Goal: Navigation & Orientation: Find specific page/section

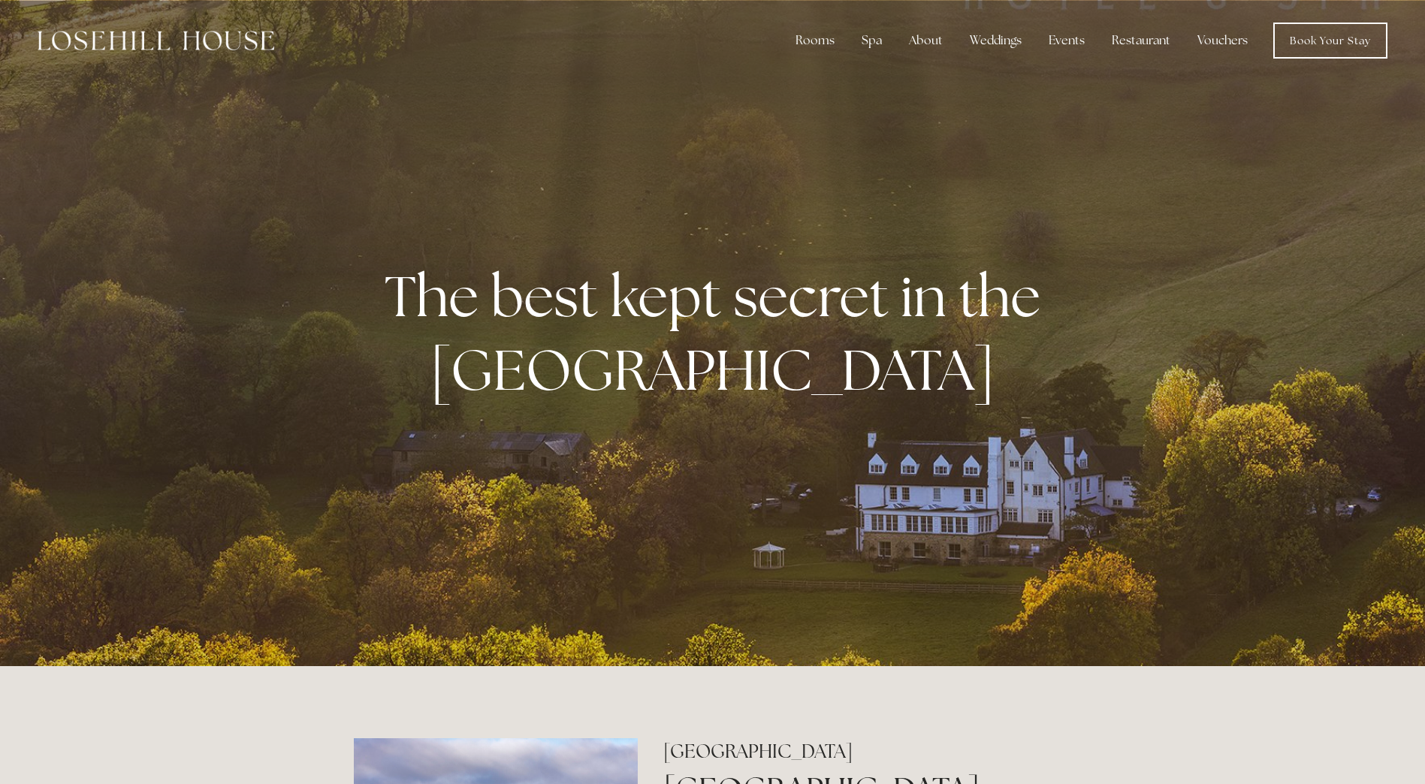
click at [626, 563] on div at bounding box center [712, 333] width 1425 height 666
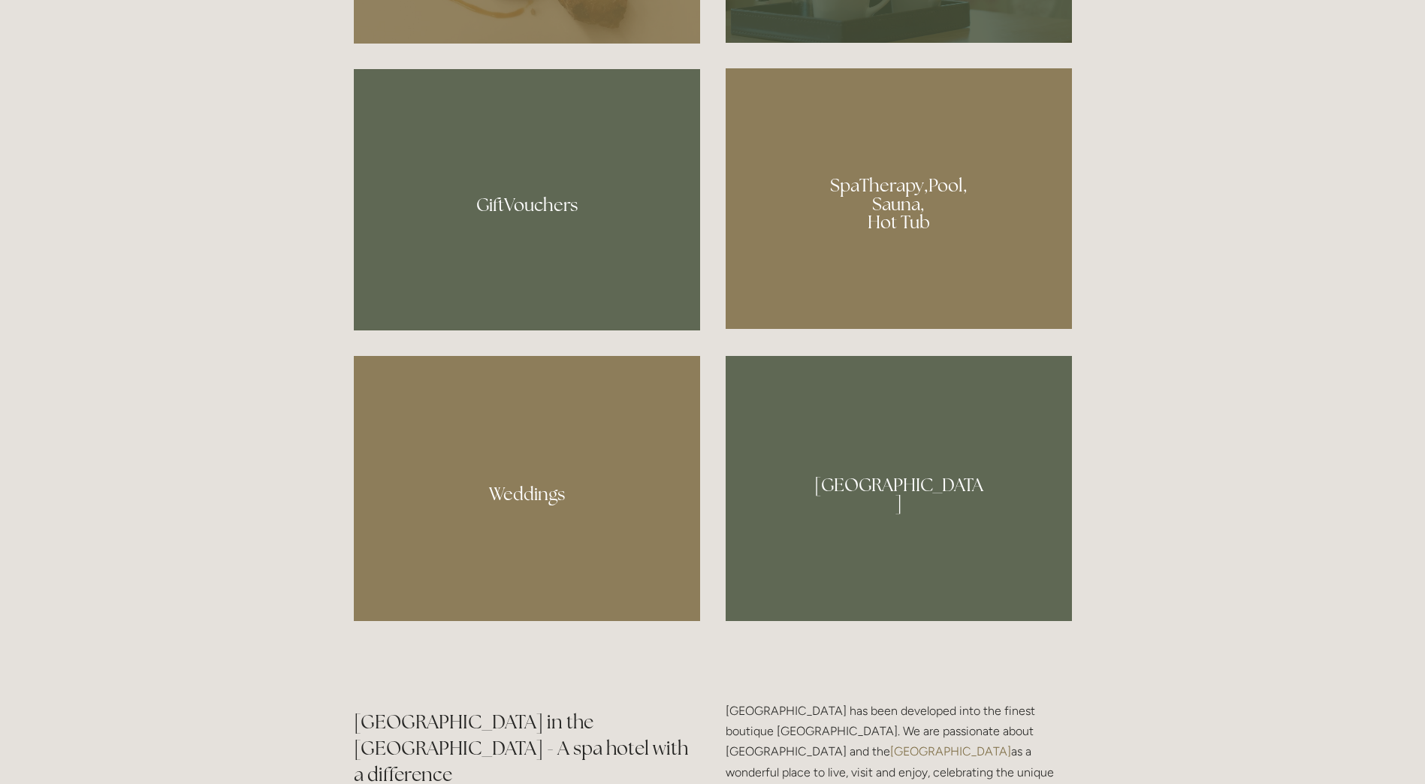
scroll to position [1352, 0]
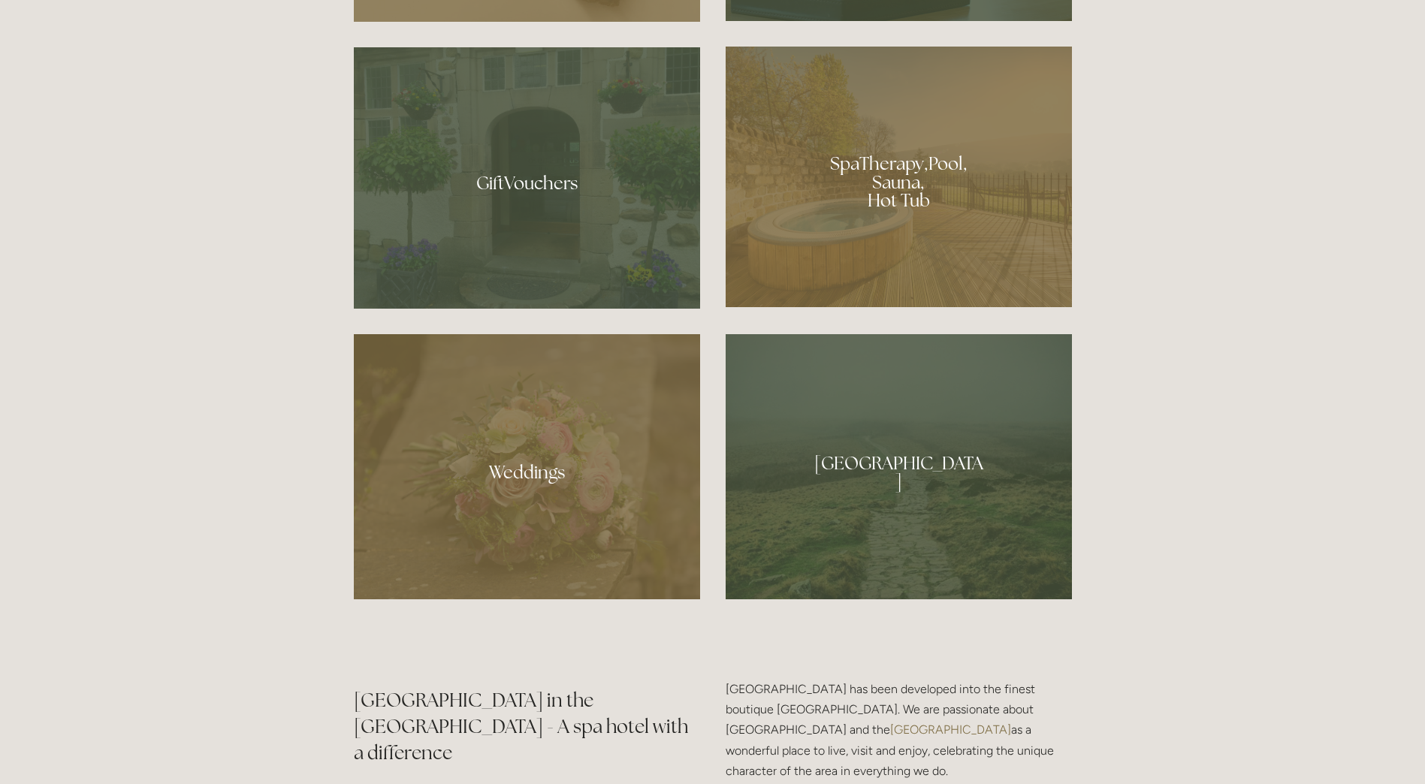
click at [908, 420] on div at bounding box center [899, 466] width 346 height 265
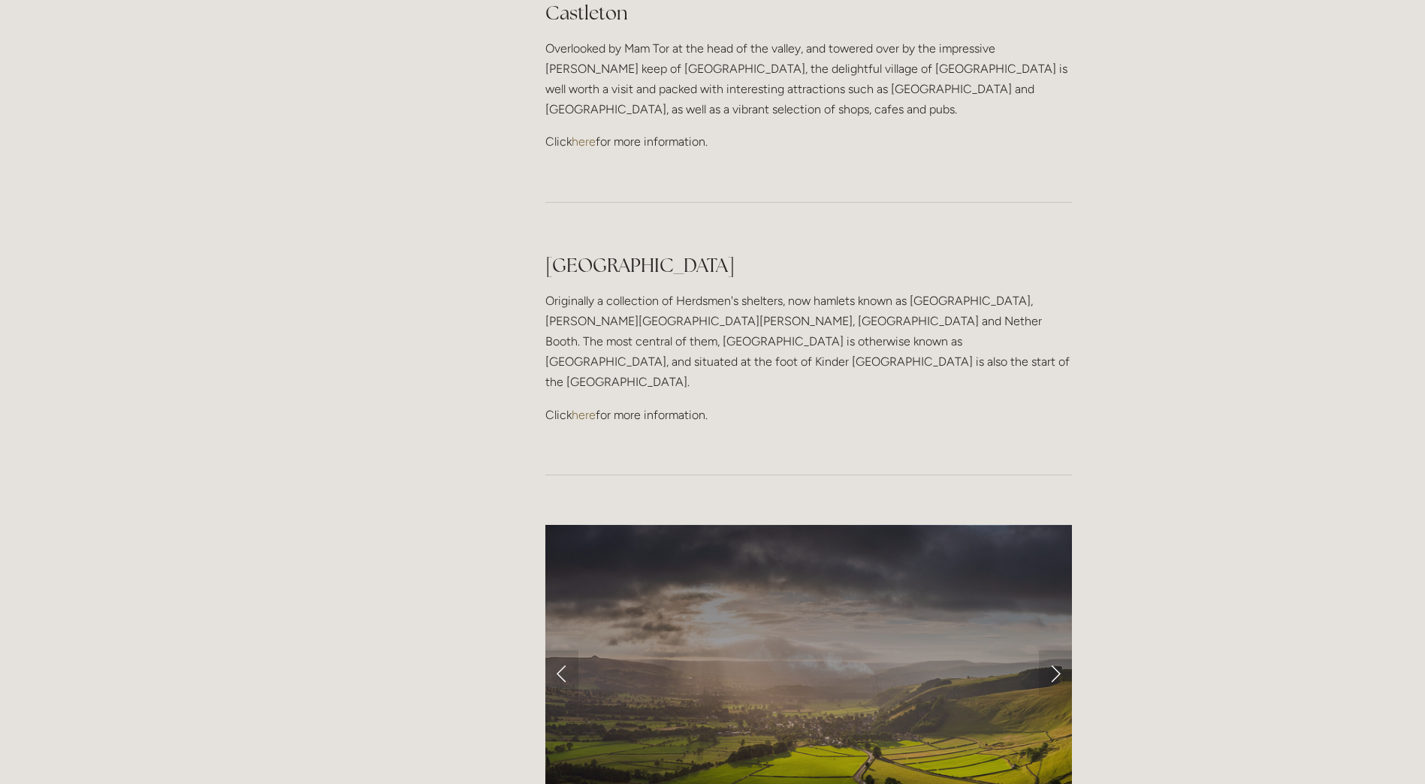
scroll to position [1051, 0]
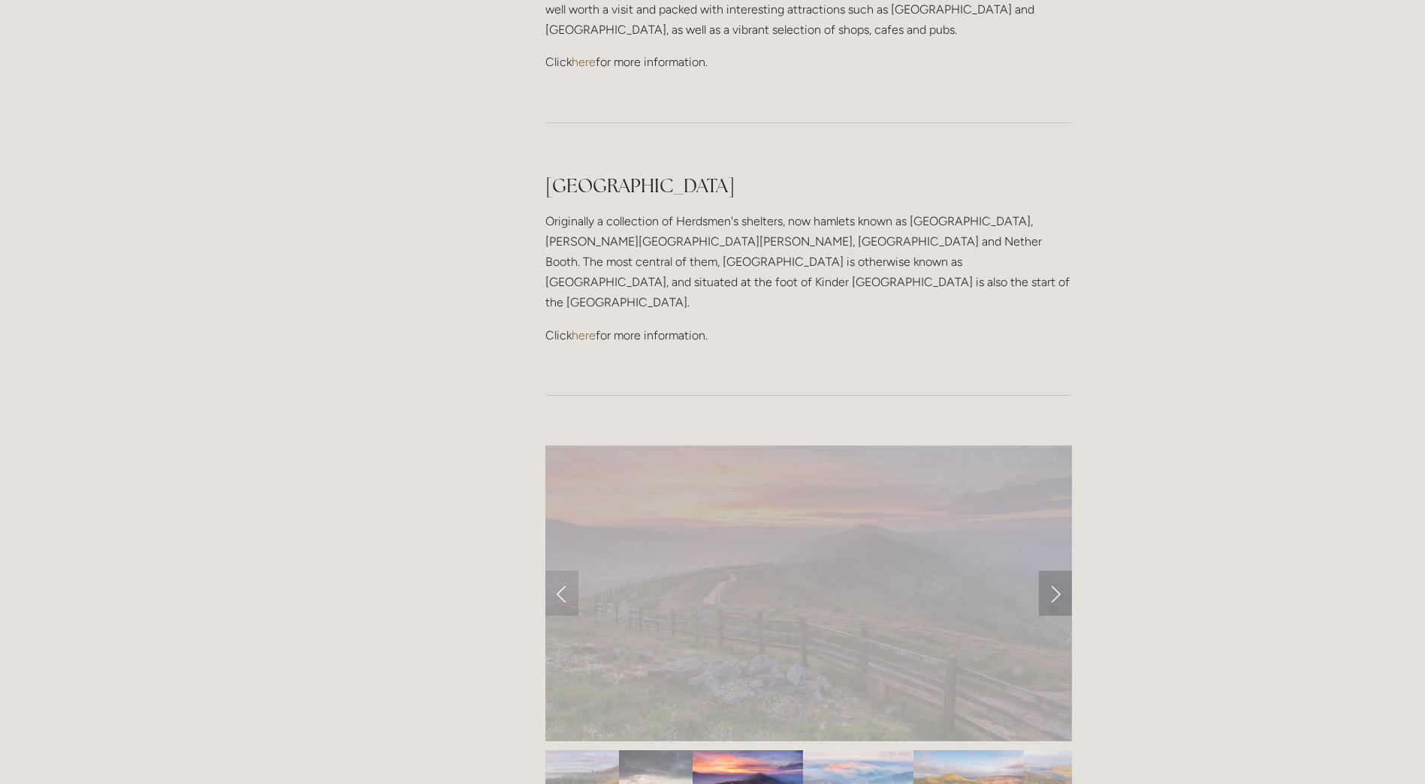
click at [1051, 571] on link "Next Slide" at bounding box center [1055, 593] width 33 height 45
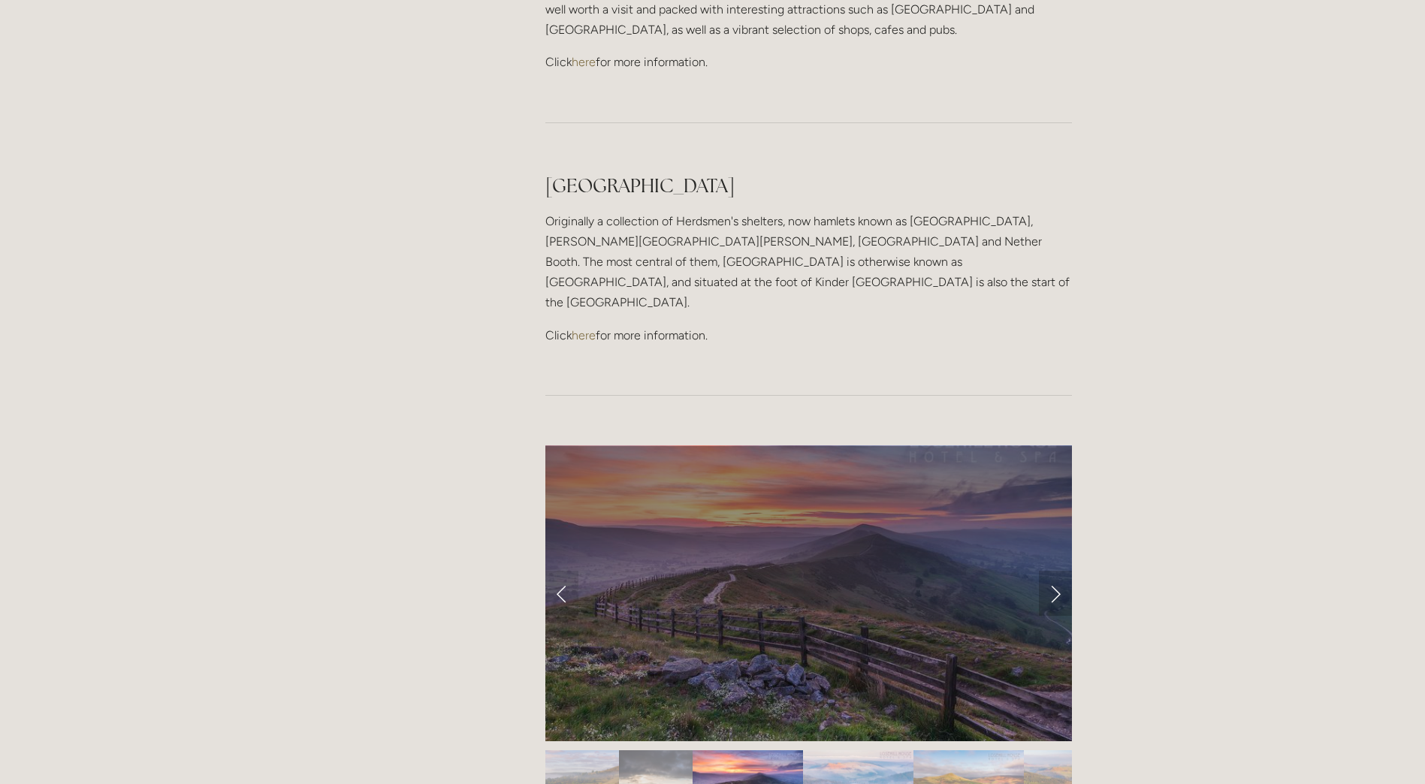
click at [1051, 571] on link "Next Slide" at bounding box center [1055, 593] width 33 height 45
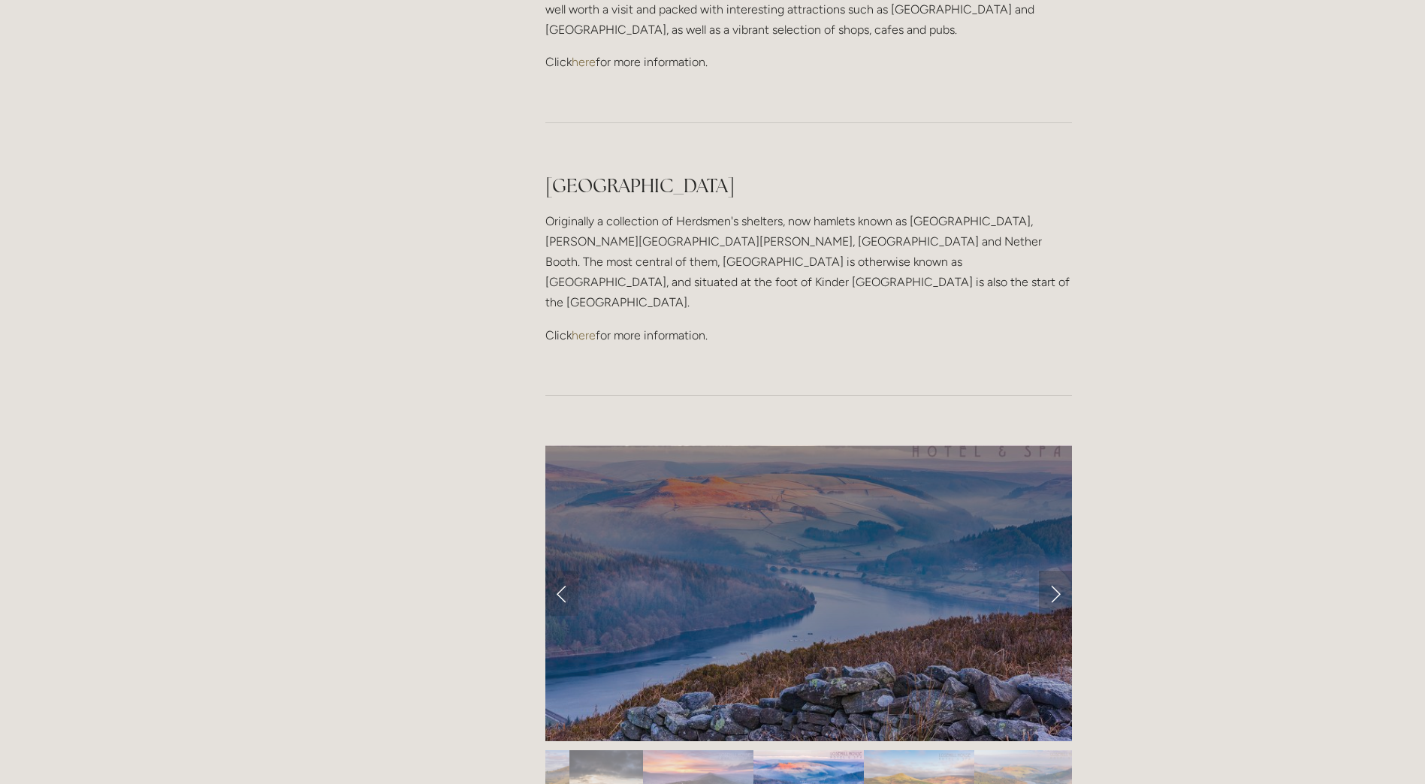
click at [1051, 571] on link "Next Slide" at bounding box center [1055, 593] width 33 height 45
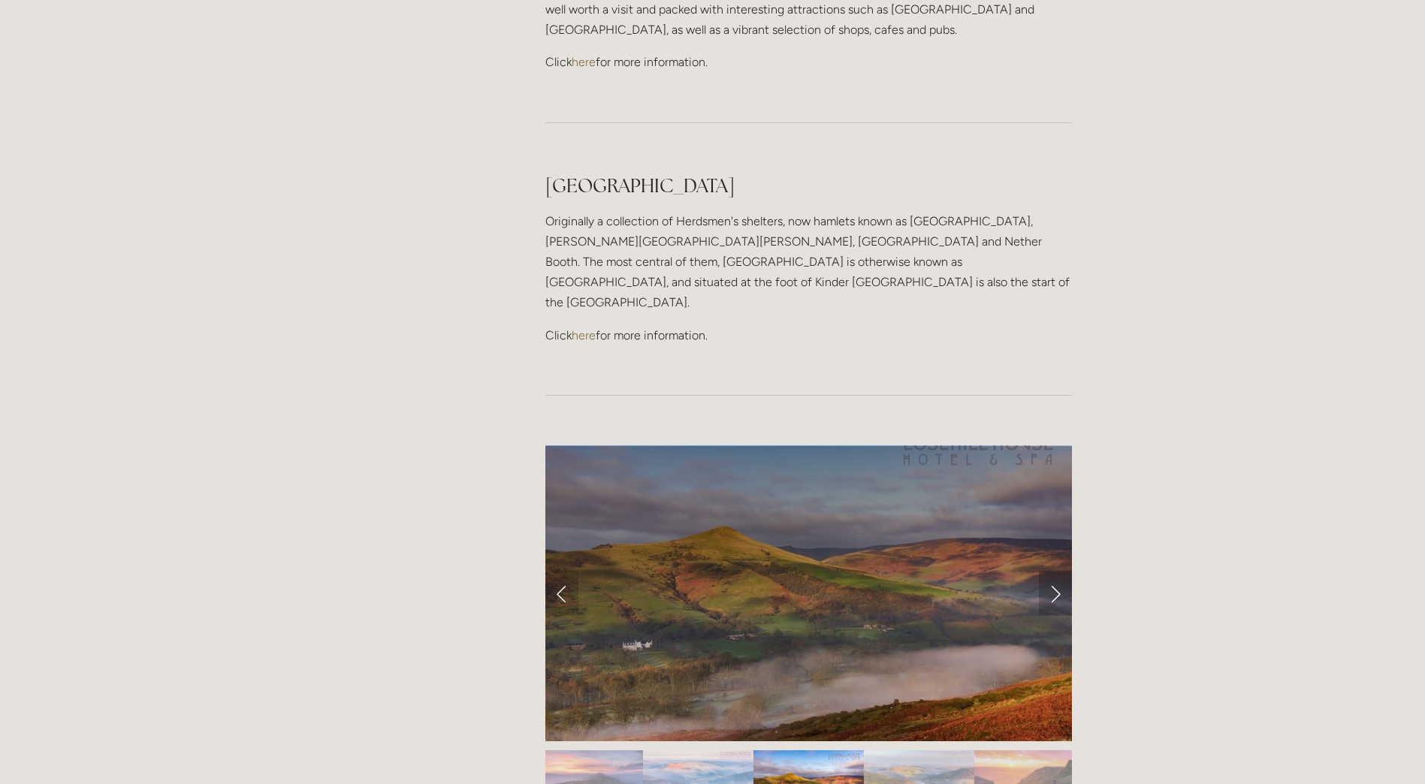
click at [1051, 571] on link "Next Slide" at bounding box center [1055, 593] width 33 height 45
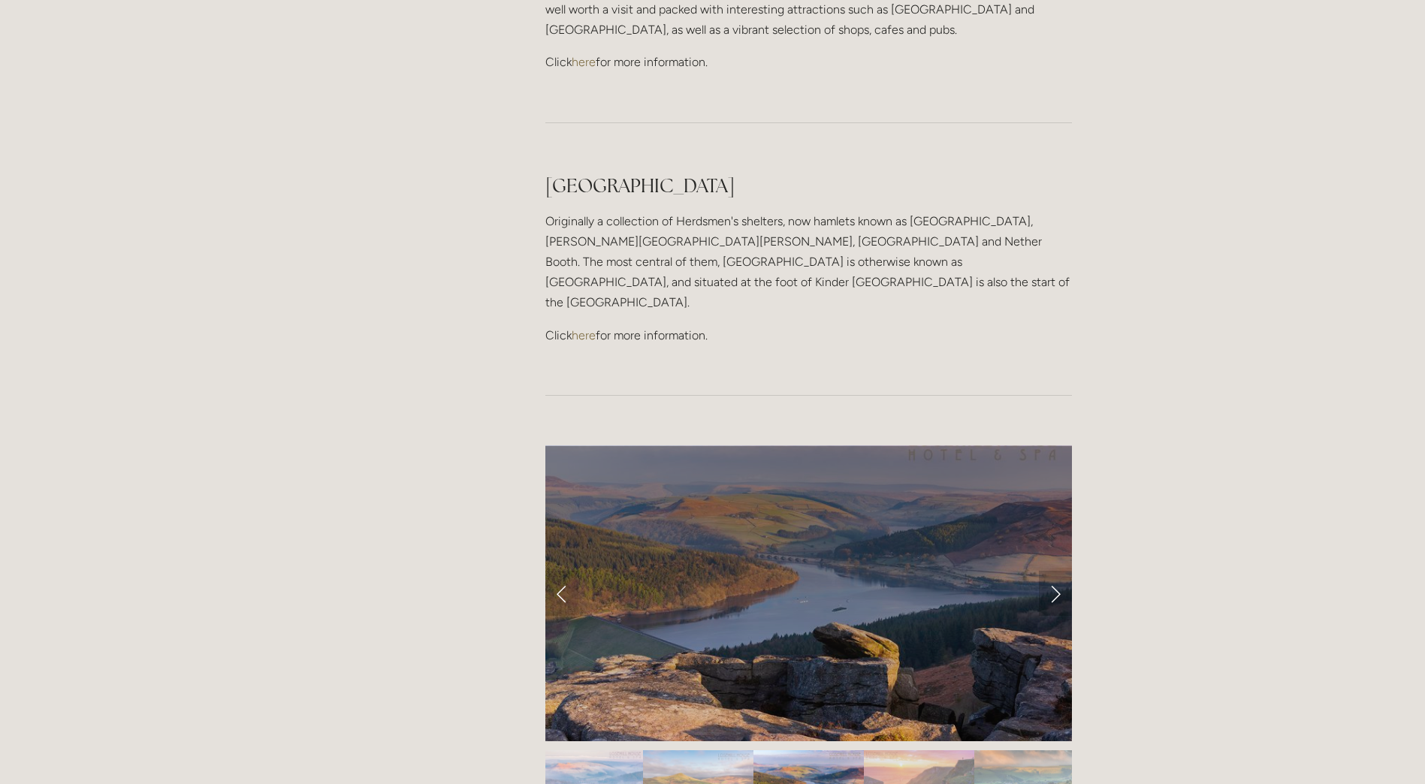
click at [1051, 571] on link "Next Slide" at bounding box center [1055, 593] width 33 height 45
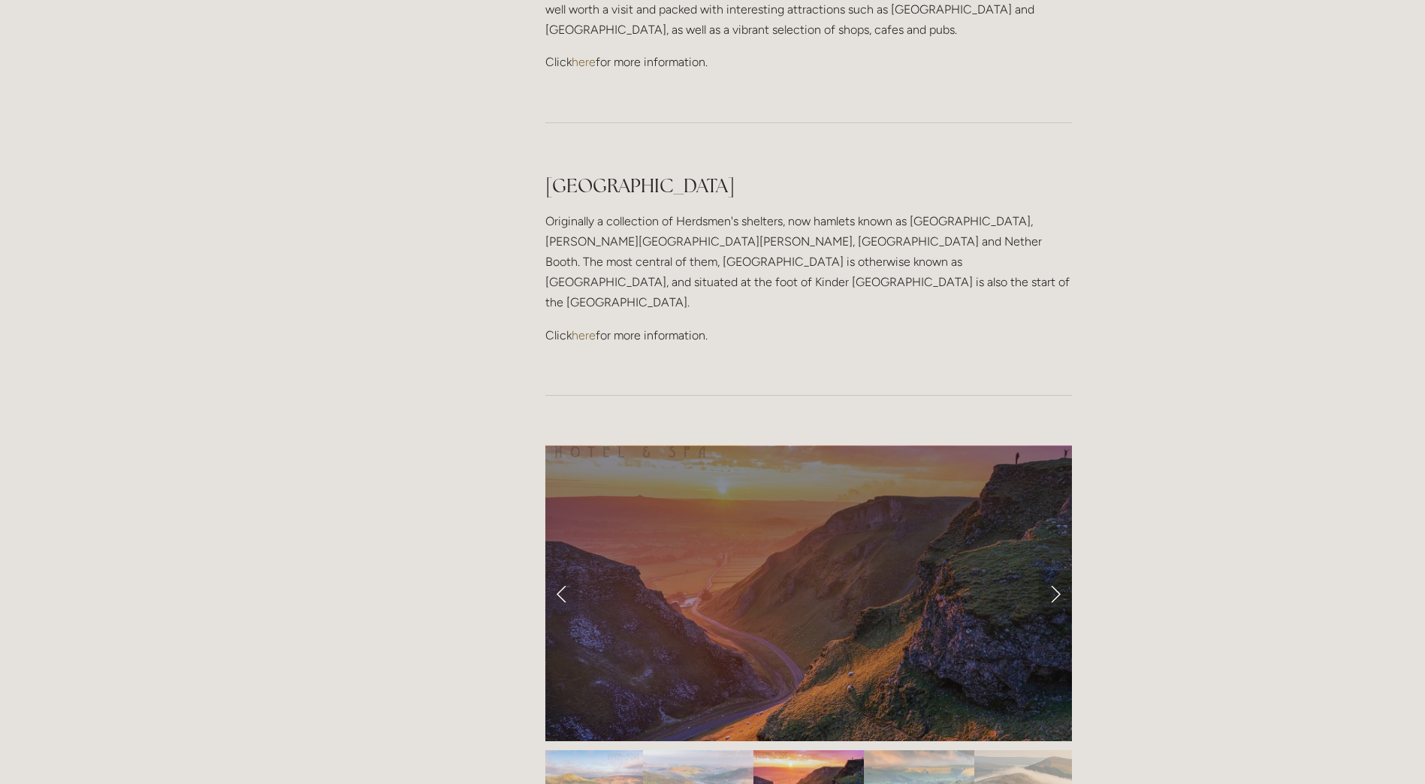
click at [1051, 571] on link "Next Slide" at bounding box center [1055, 593] width 33 height 45
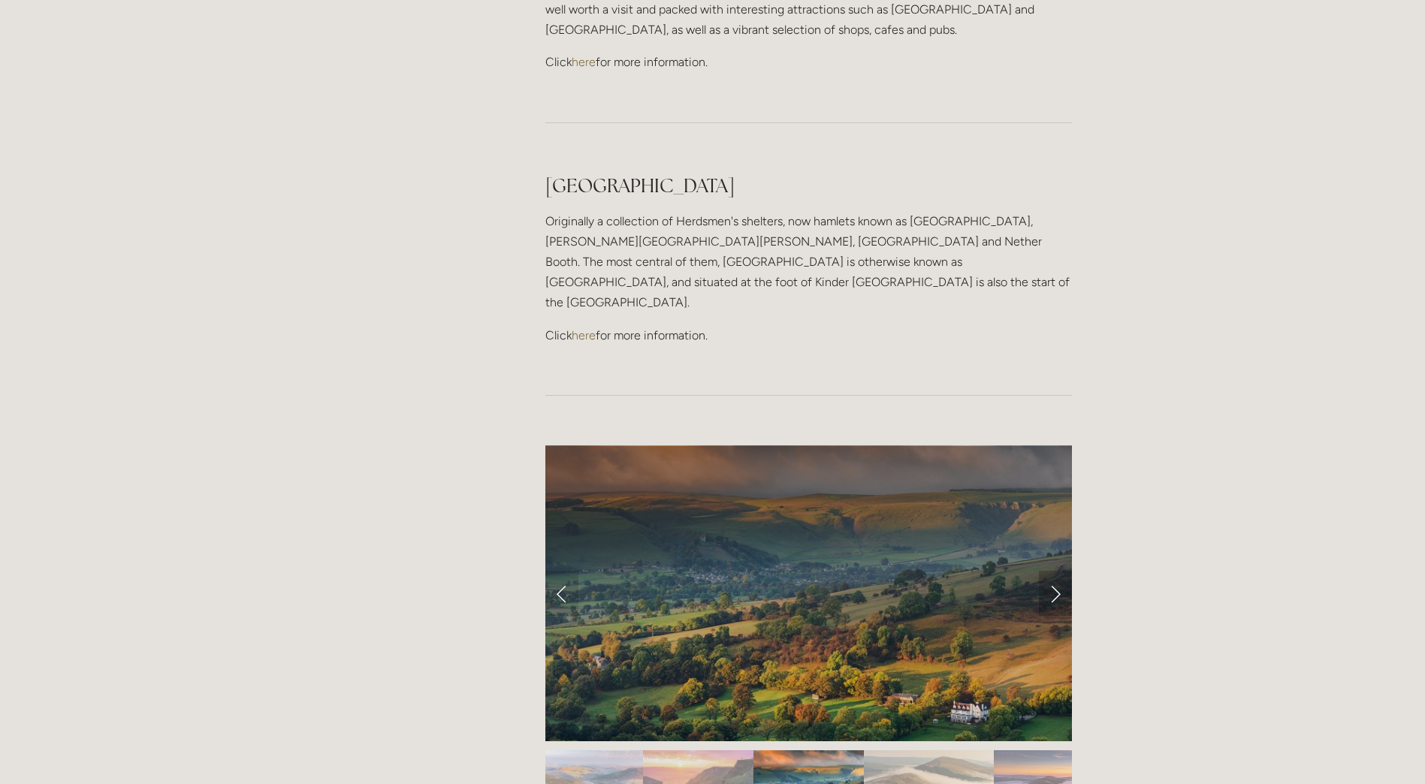
click at [1051, 571] on link "Next Slide" at bounding box center [1055, 593] width 33 height 45
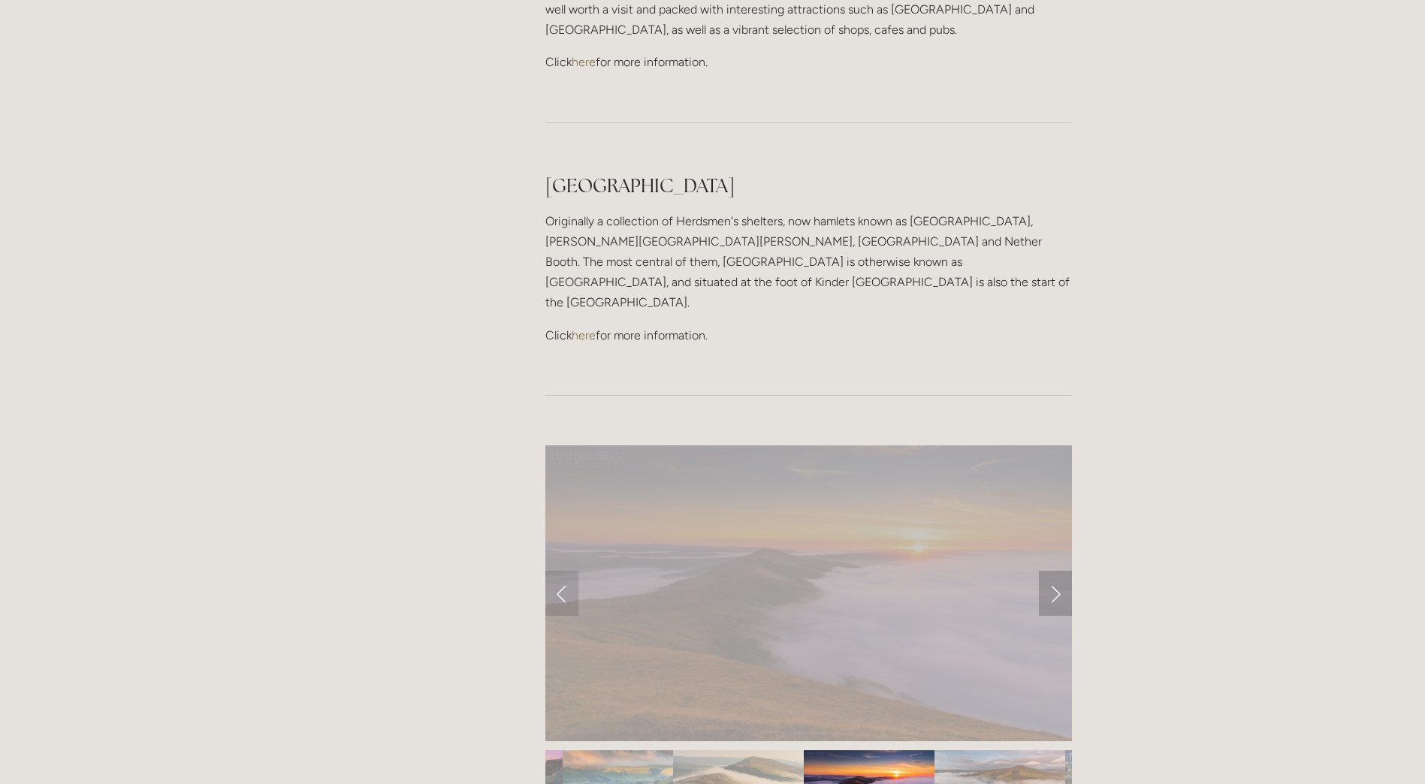
click at [1051, 571] on link "Next Slide" at bounding box center [1055, 593] width 33 height 45
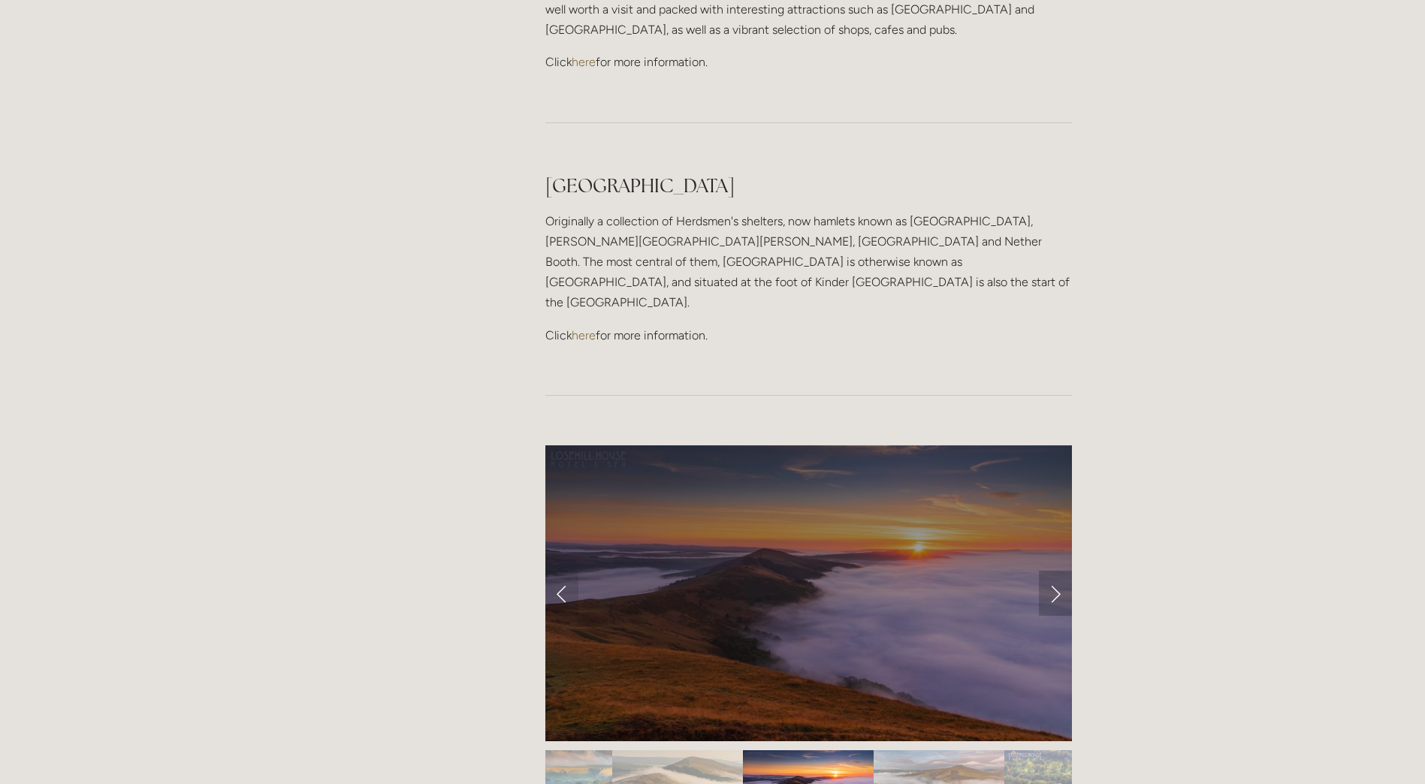
click at [1051, 571] on link "Next Slide" at bounding box center [1055, 593] width 33 height 45
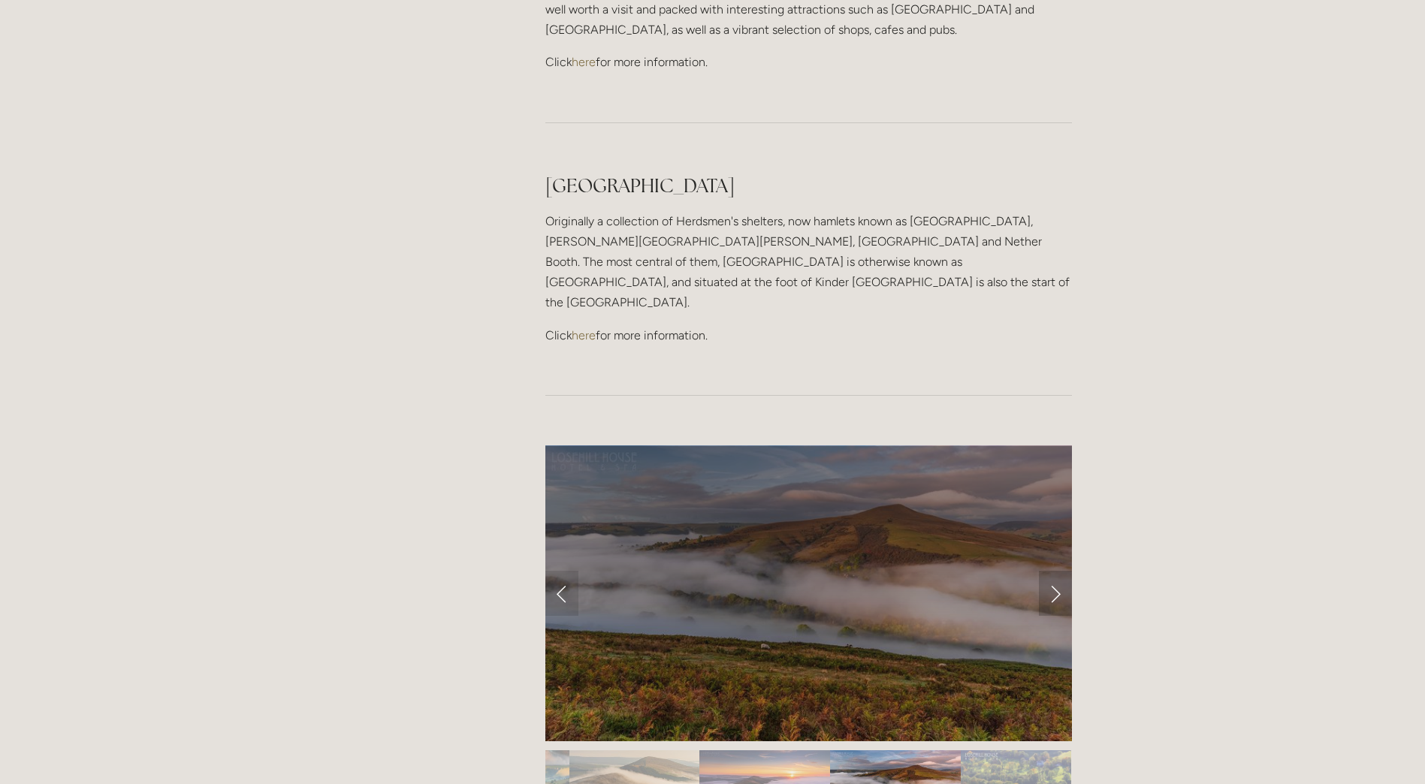
click at [1051, 571] on link "Next Slide" at bounding box center [1055, 593] width 33 height 45
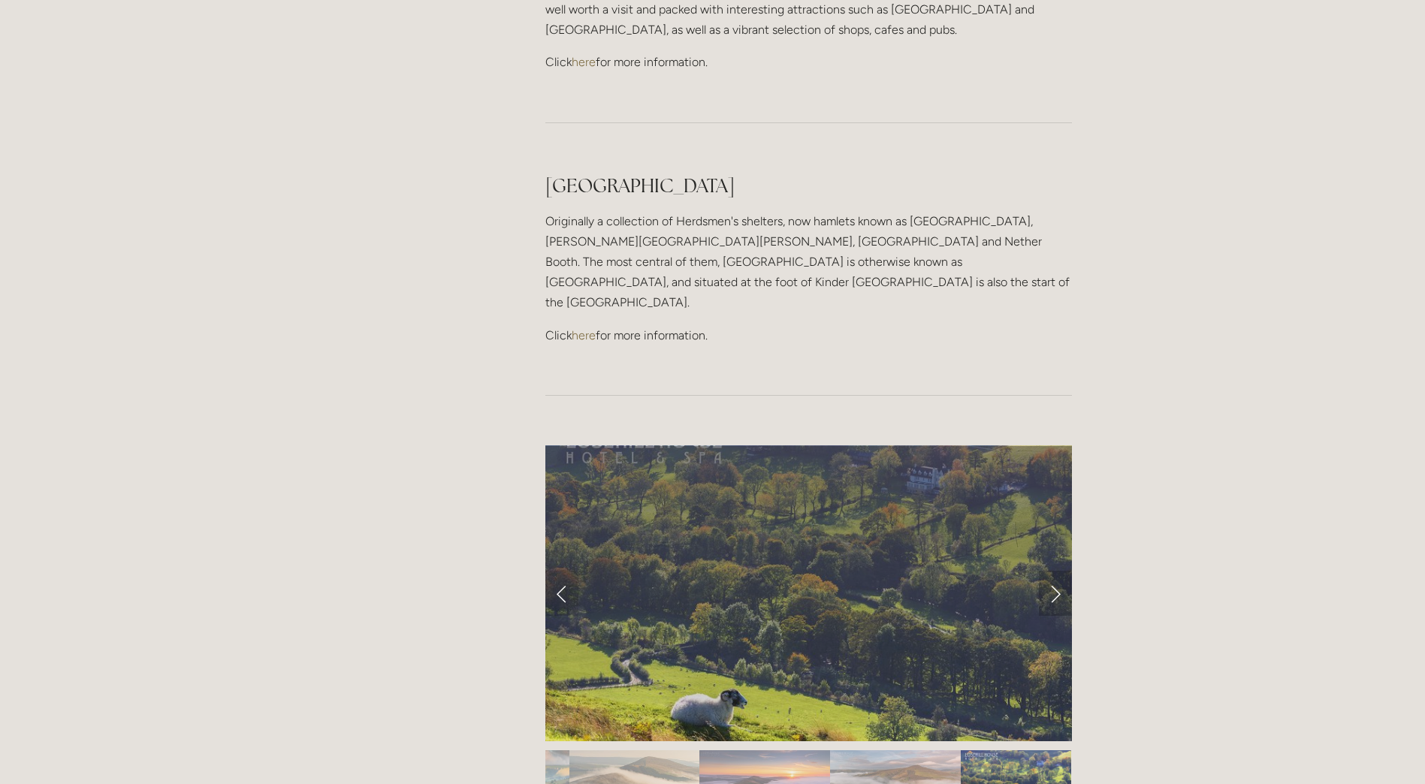
click at [1051, 571] on link "Next Slide" at bounding box center [1055, 593] width 33 height 45
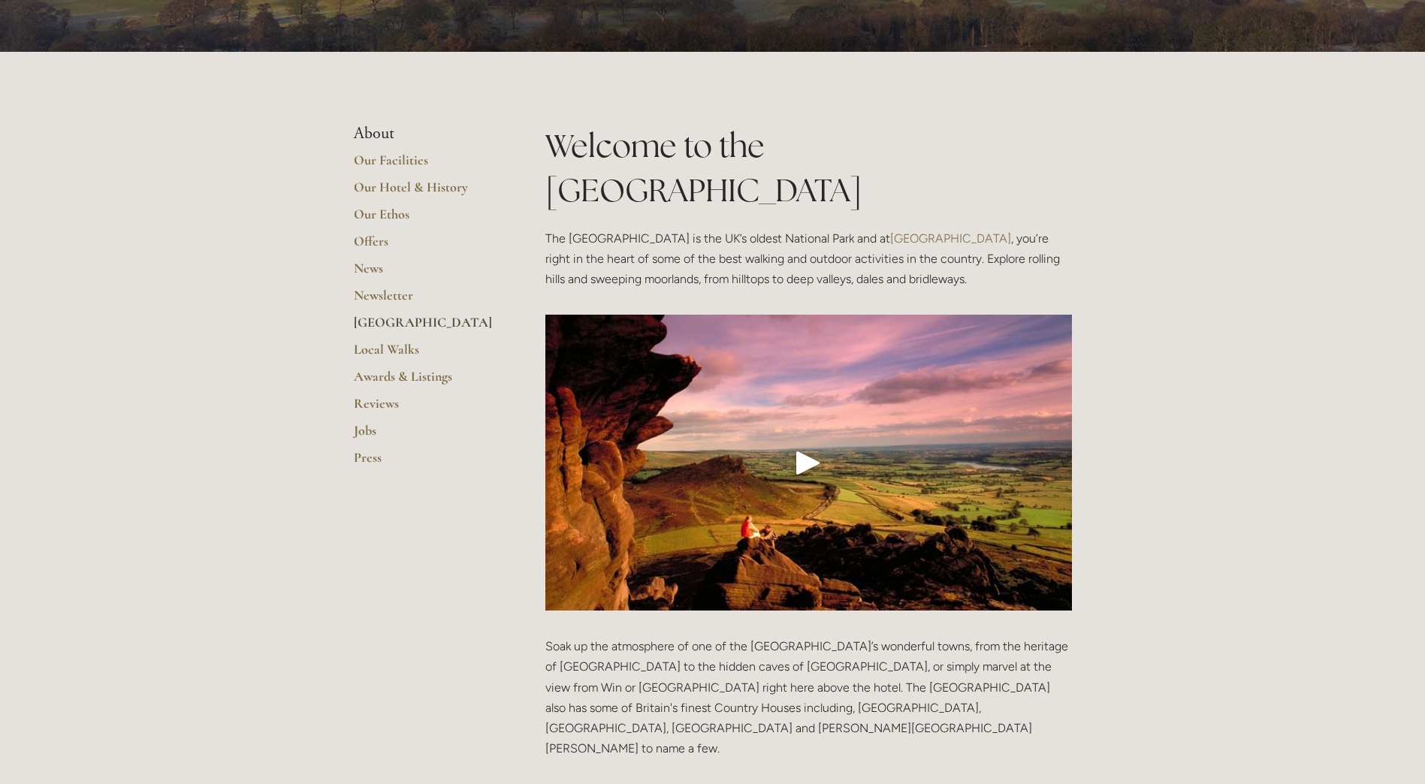
scroll to position [0, 0]
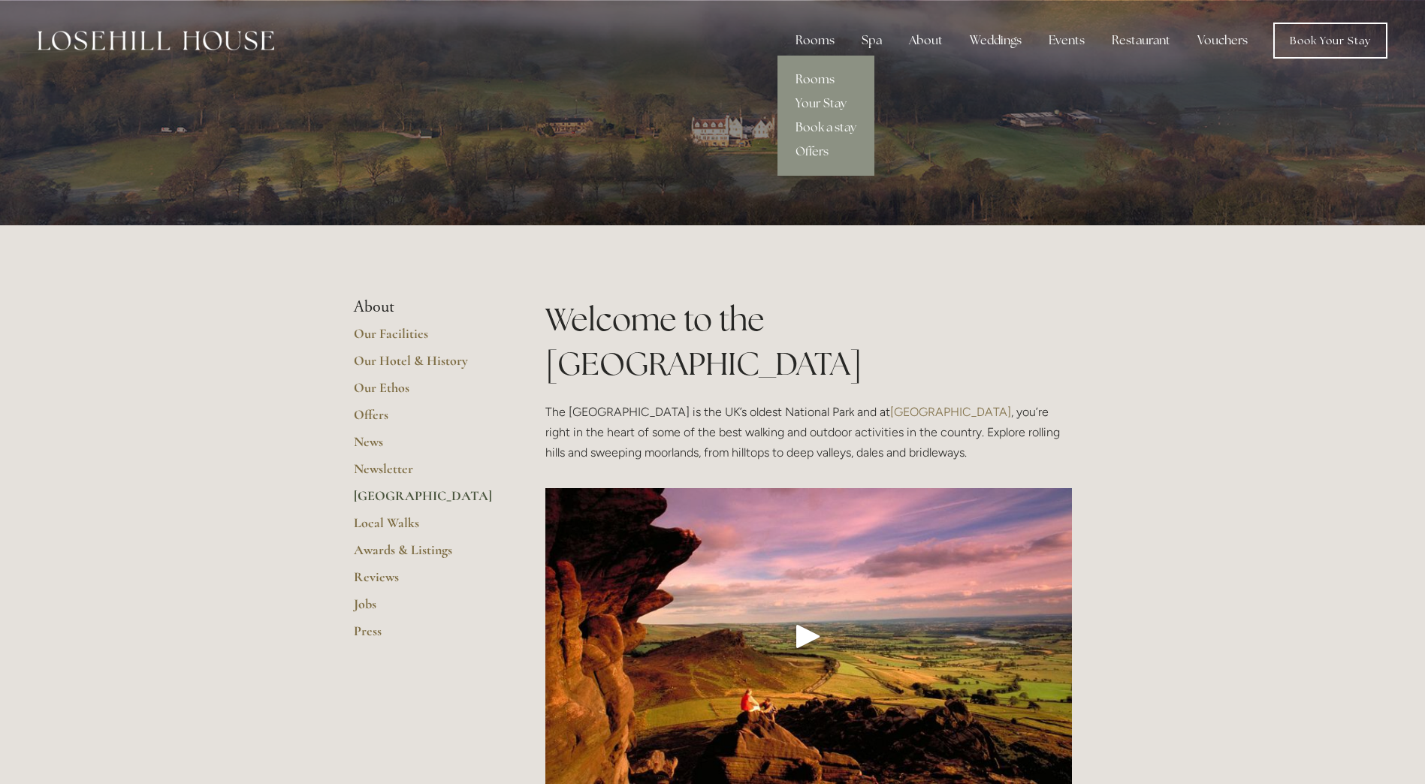
click at [819, 75] on link "Rooms" at bounding box center [825, 80] width 97 height 24
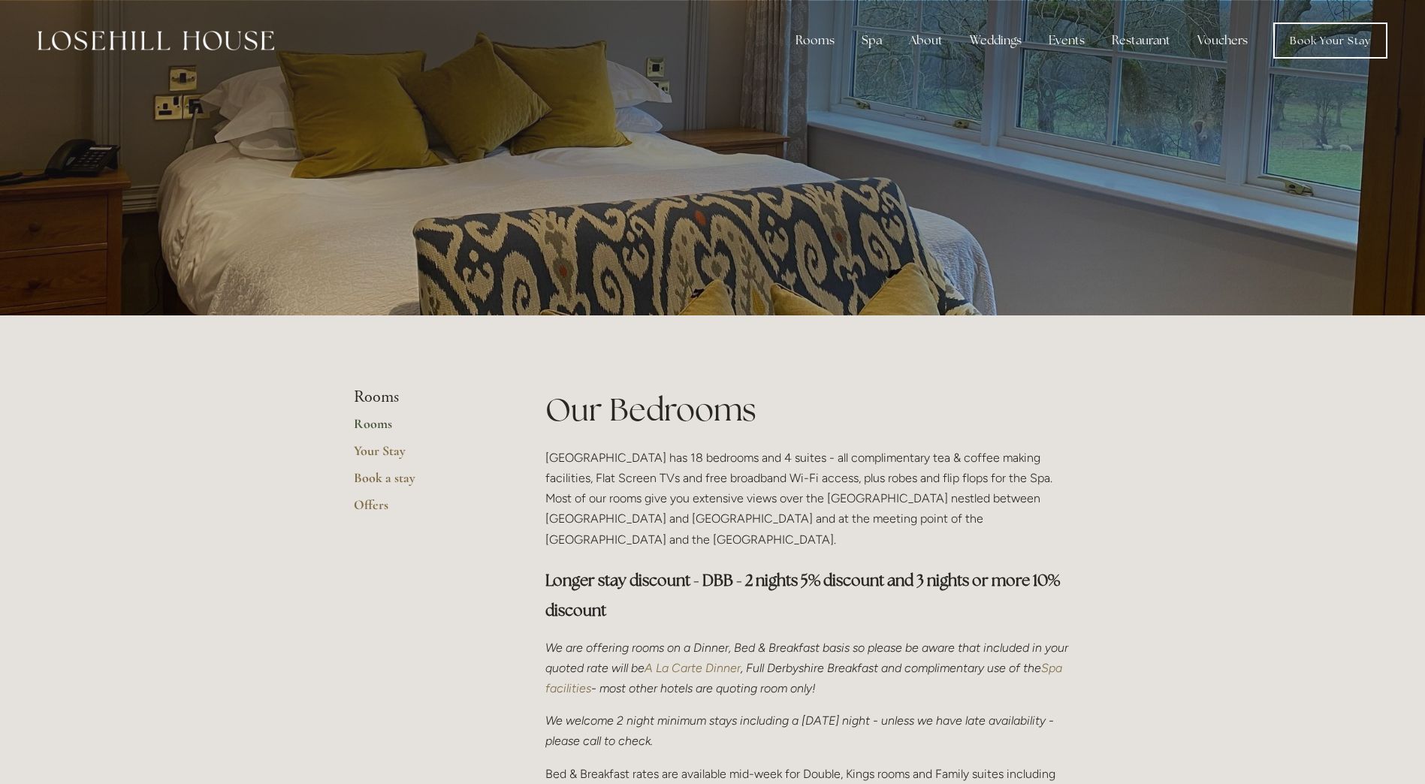
click at [206, 29] on div at bounding box center [156, 41] width 237 height 36
click at [195, 41] on img at bounding box center [156, 41] width 237 height 20
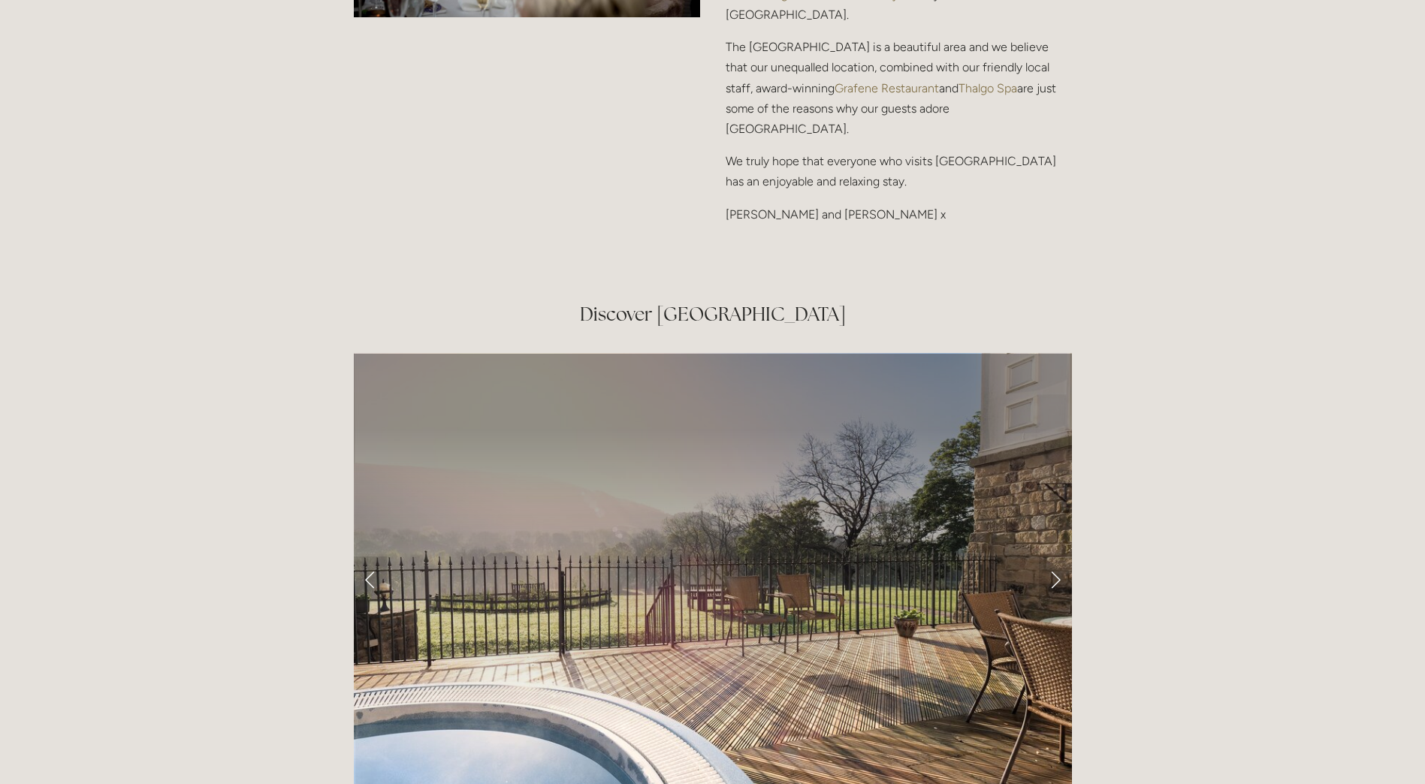
scroll to position [2554, 0]
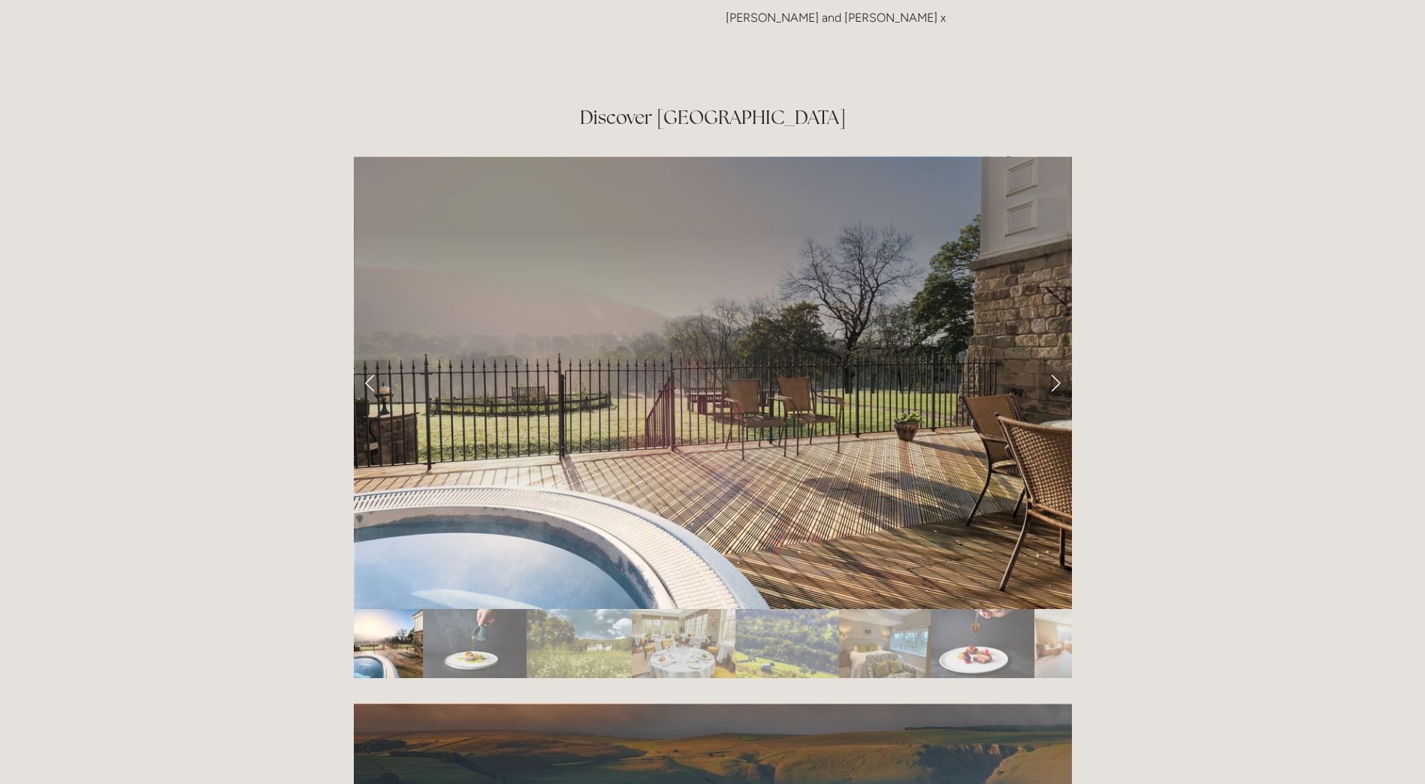
click at [1057, 360] on link "Next Slide" at bounding box center [1055, 382] width 33 height 45
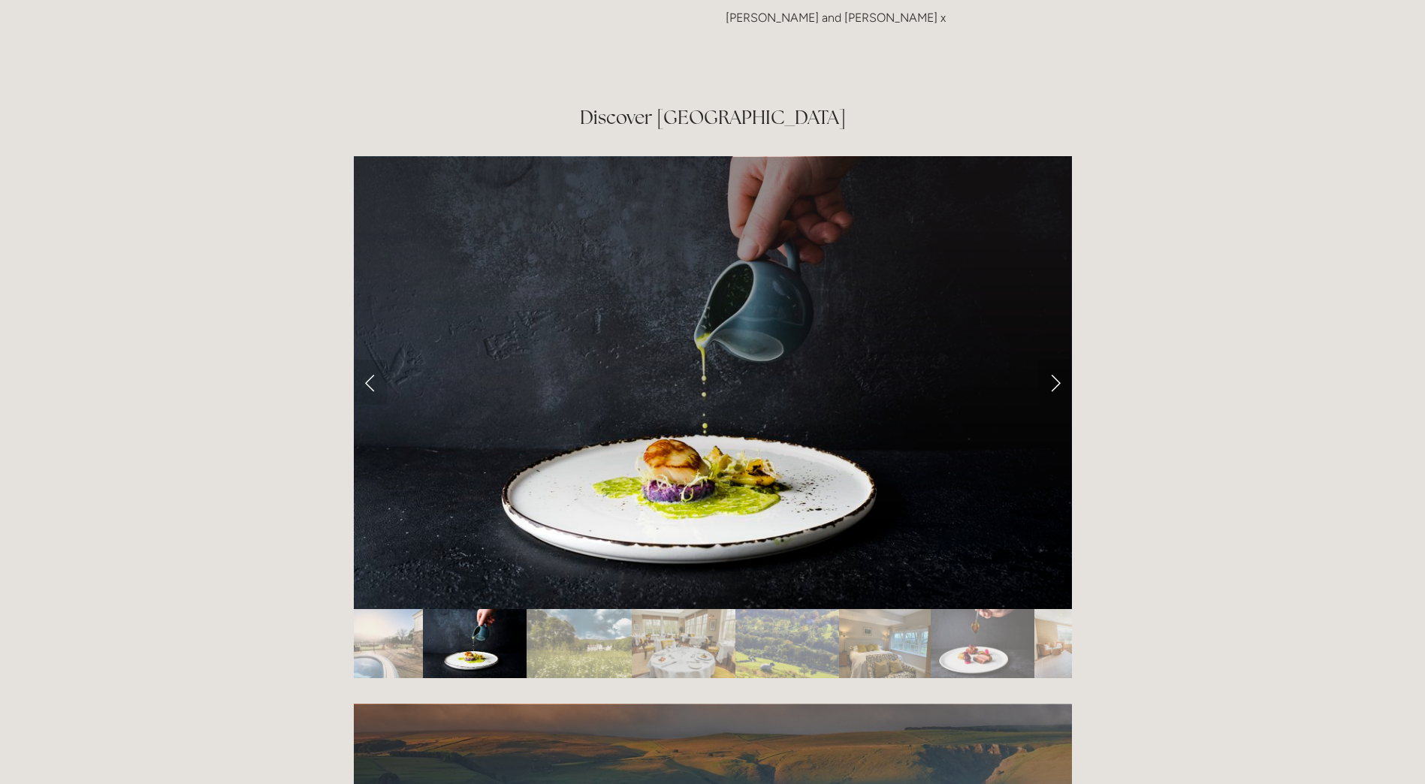
click at [1057, 360] on link "Next Slide" at bounding box center [1055, 382] width 33 height 45
click at [1045, 360] on link "Next Slide" at bounding box center [1055, 382] width 33 height 45
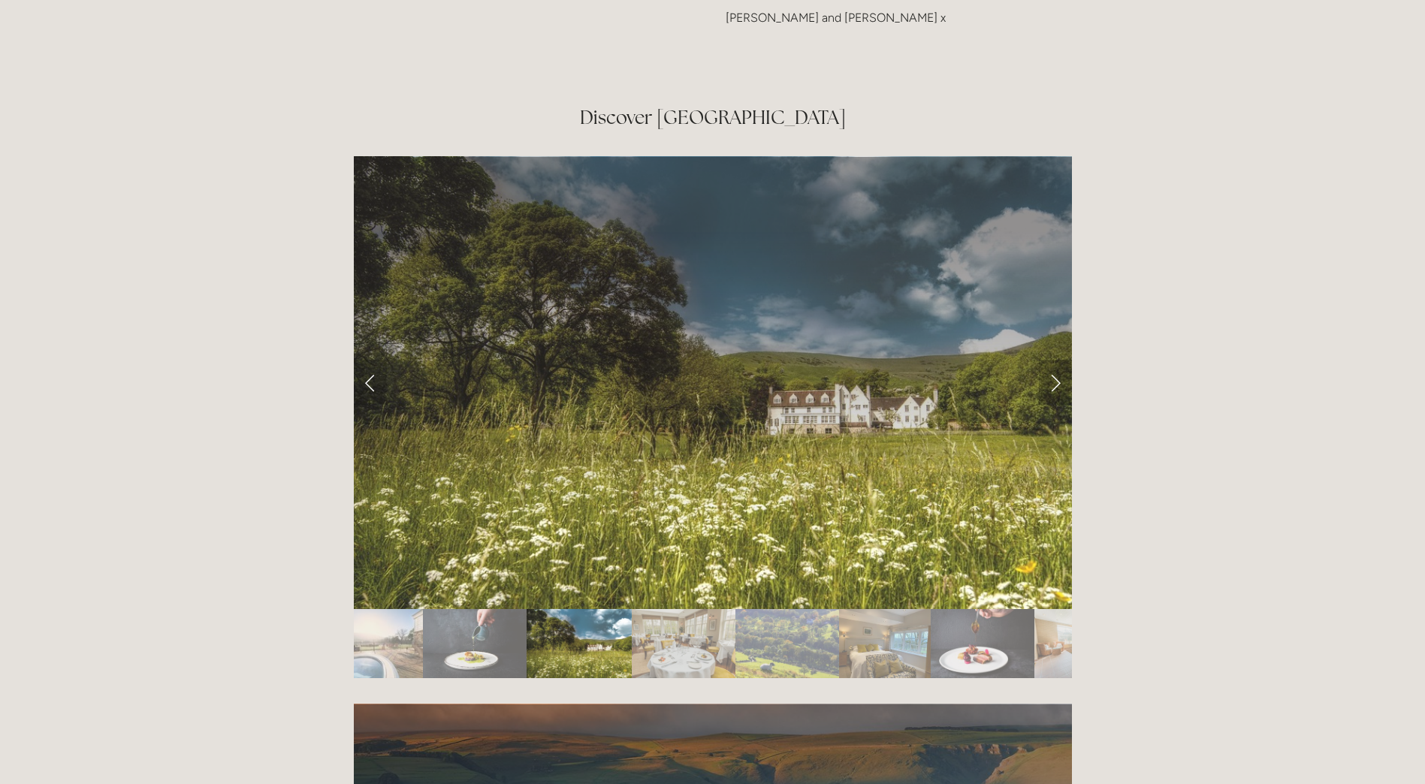
click at [1047, 360] on link "Next Slide" at bounding box center [1055, 382] width 33 height 45
click at [1055, 360] on link "Next Slide" at bounding box center [1055, 382] width 33 height 45
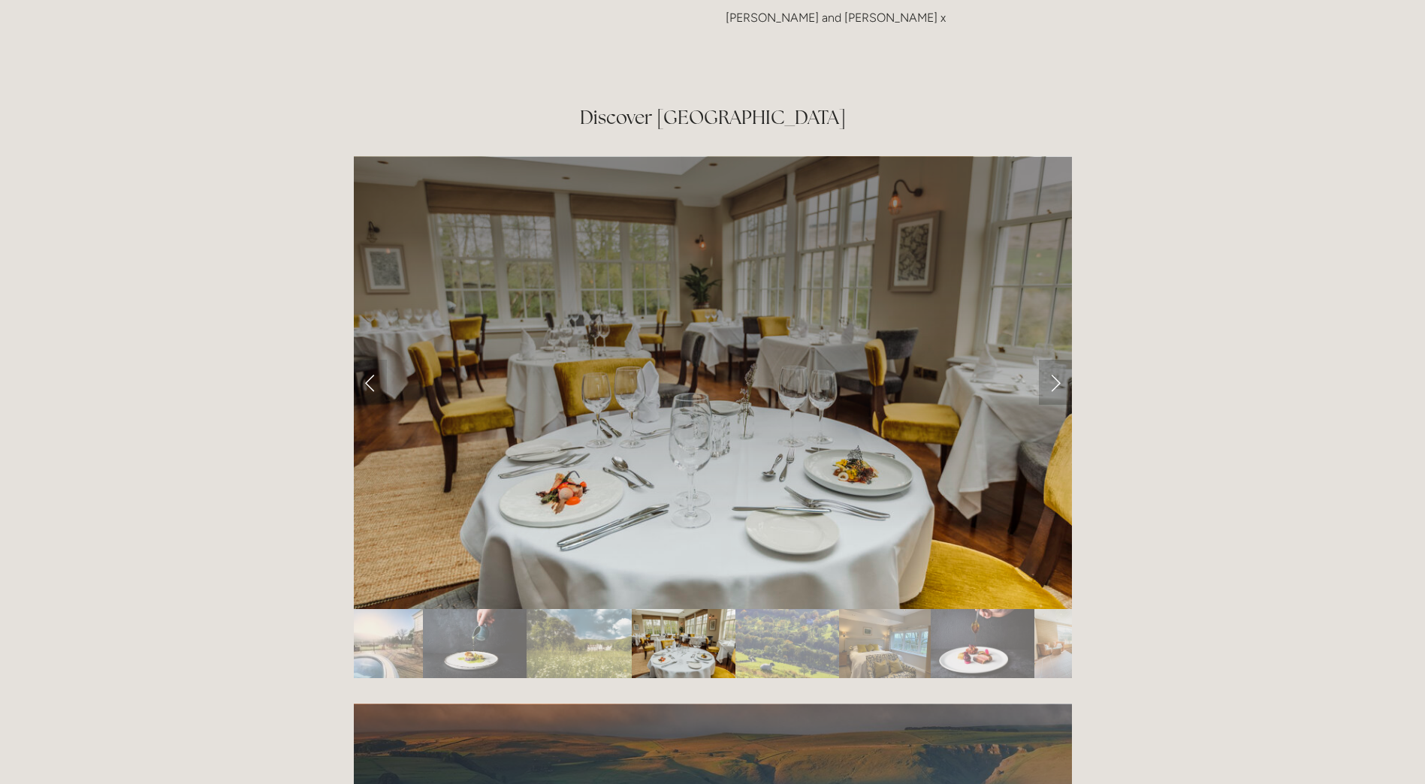
click at [1055, 360] on link "Next Slide" at bounding box center [1055, 382] width 33 height 45
